Goal: Check status

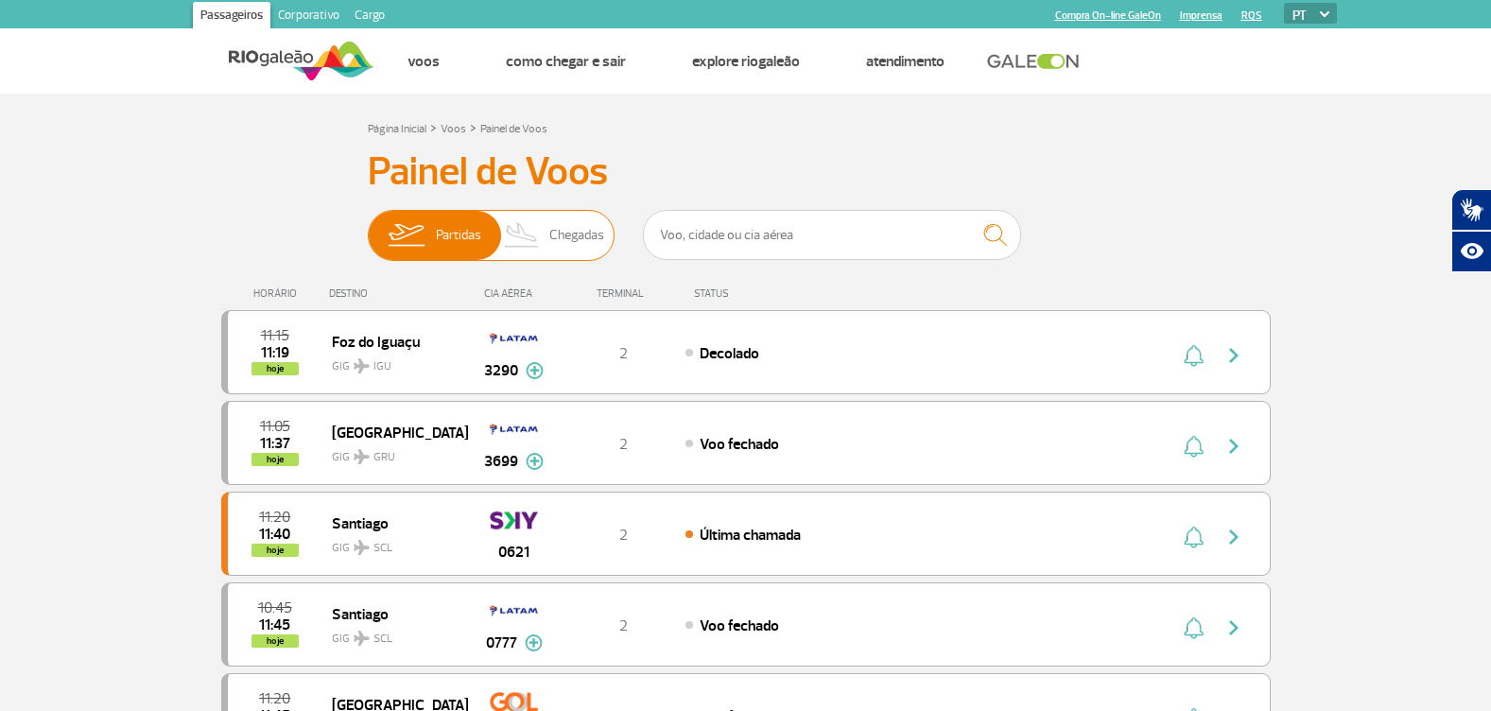
click at [538, 238] on img at bounding box center [523, 235] width 56 height 49
click at [368, 226] on input "Partidas Chegadas" at bounding box center [368, 226] width 0 height 0
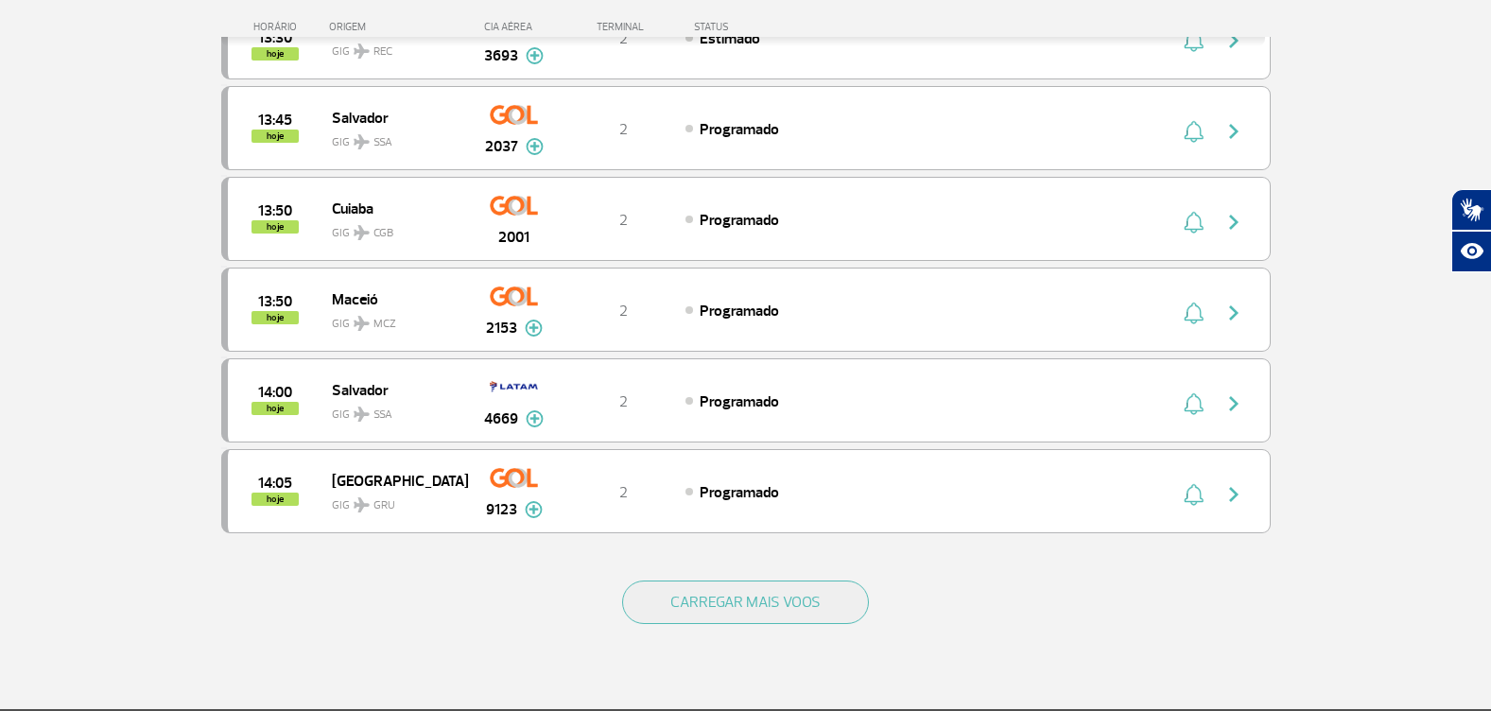
scroll to position [1608, 0]
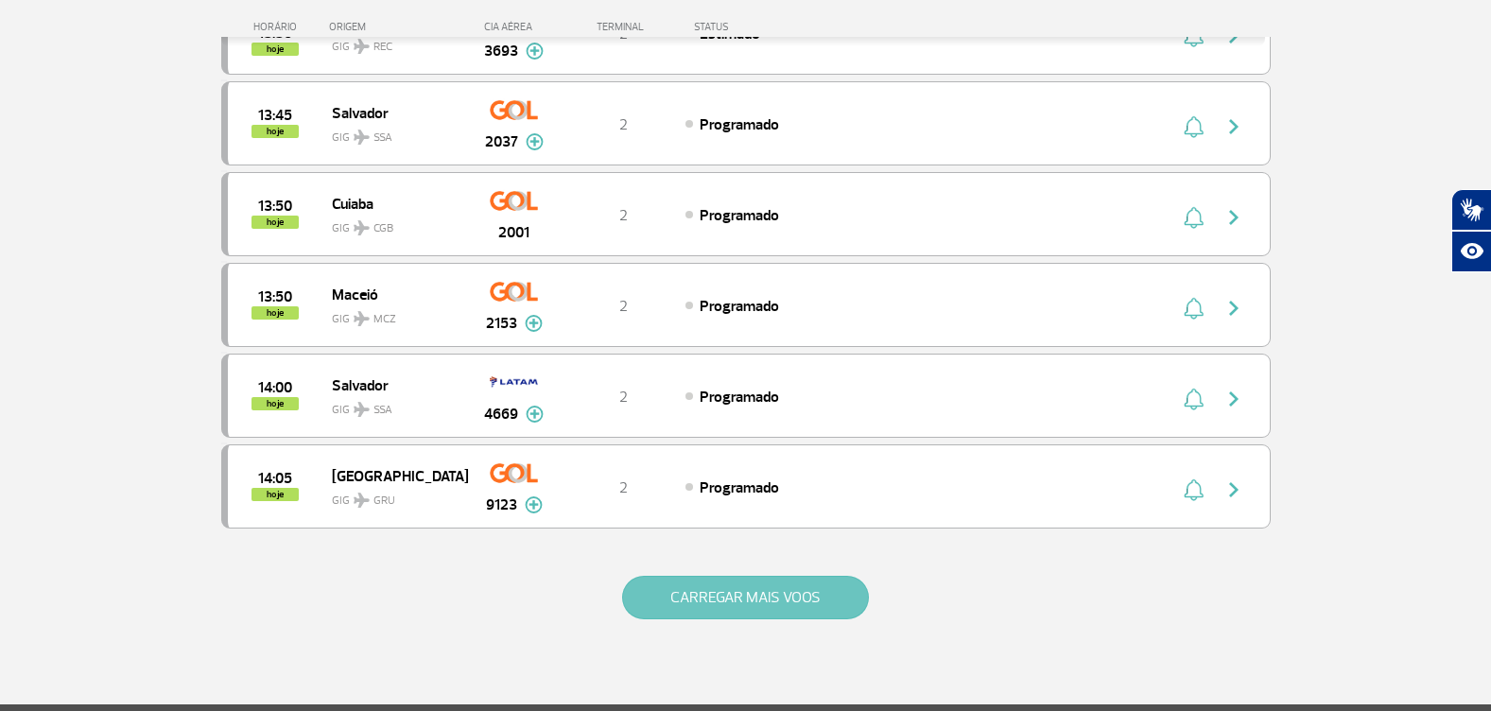
click at [718, 602] on button "CARREGAR MAIS VOOS" at bounding box center [745, 598] width 247 height 44
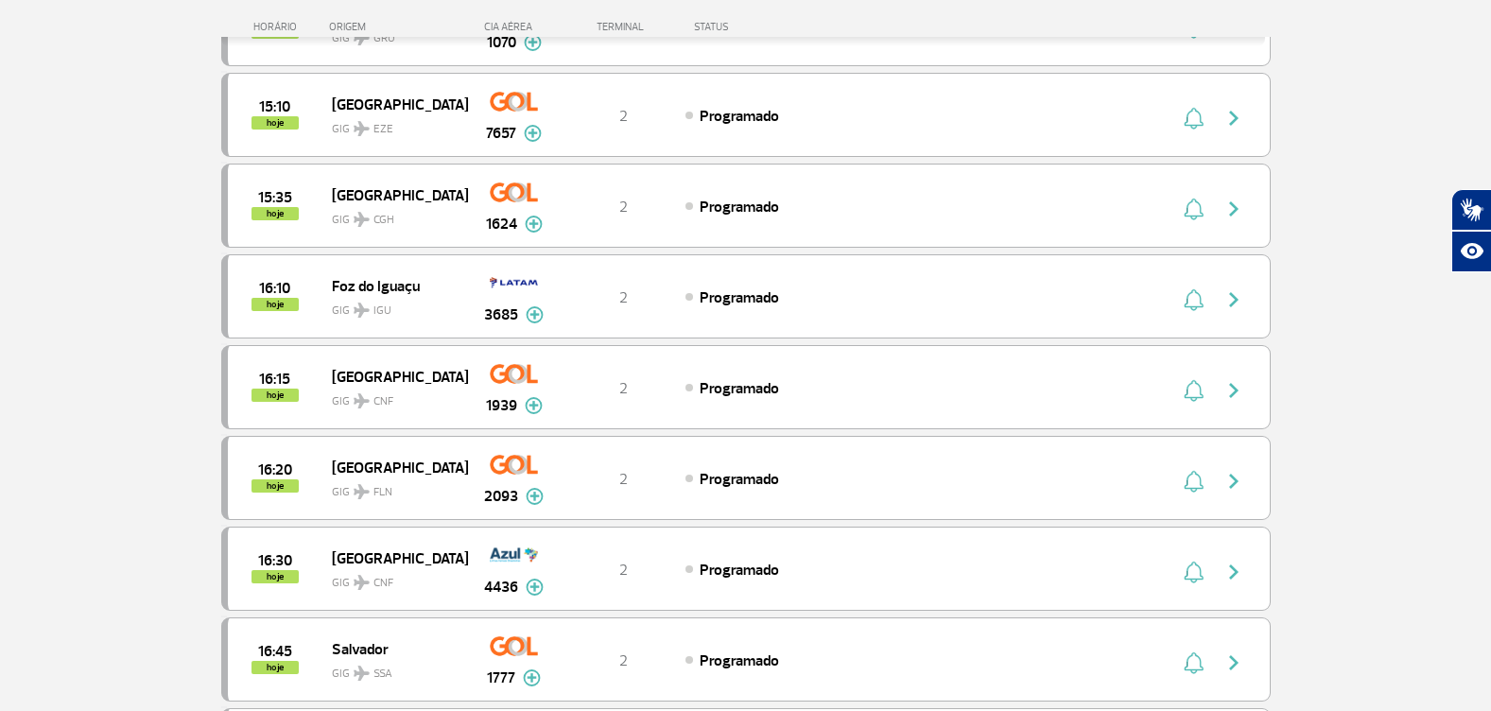
scroll to position [2648, 0]
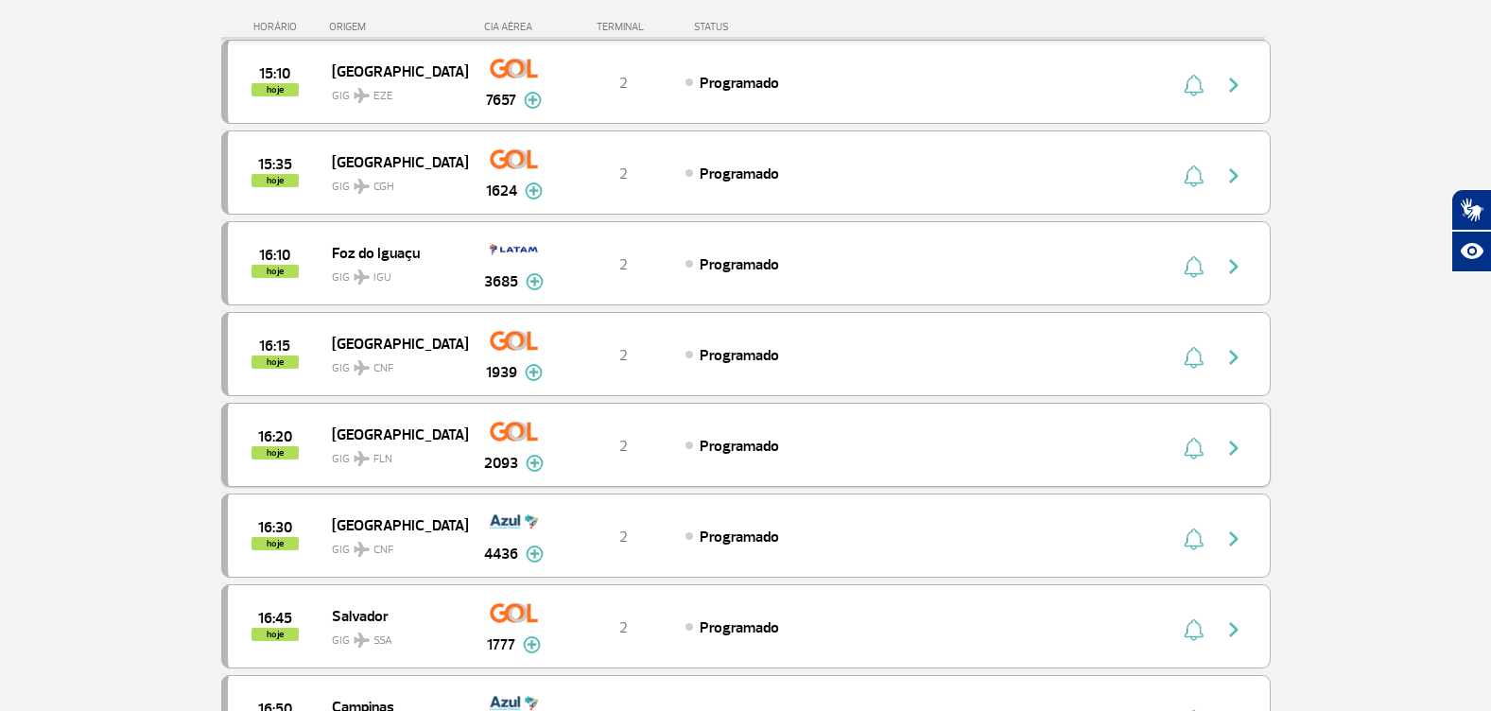
click at [424, 451] on span "GIG FLN" at bounding box center [392, 454] width 121 height 27
